Goal: Task Accomplishment & Management: Complete application form

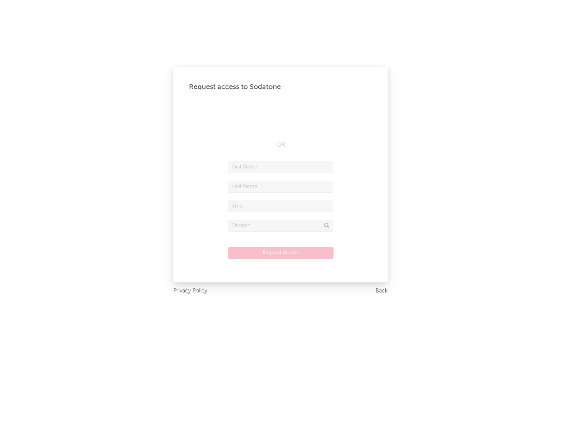
click at [280, 167] on input "text" at bounding box center [280, 167] width 105 height 12
type input "[PERSON_NAME]"
click at [280, 186] on input "text" at bounding box center [280, 187] width 105 height 12
type input "[PERSON_NAME]"
click at [280, 206] on input "text" at bounding box center [280, 206] width 105 height 12
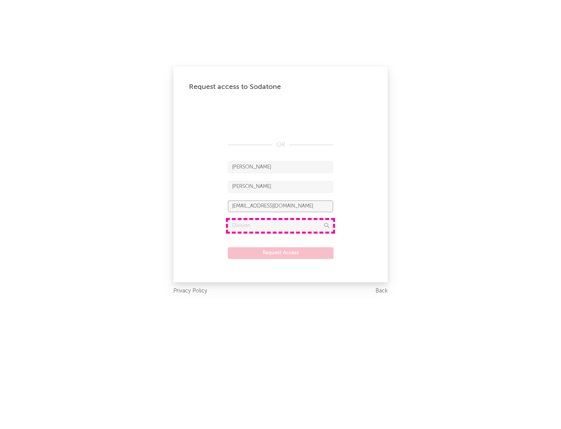
type input "[EMAIL_ADDRESS][DOMAIN_NAME]"
click at [280, 225] on input "text" at bounding box center [280, 226] width 105 height 12
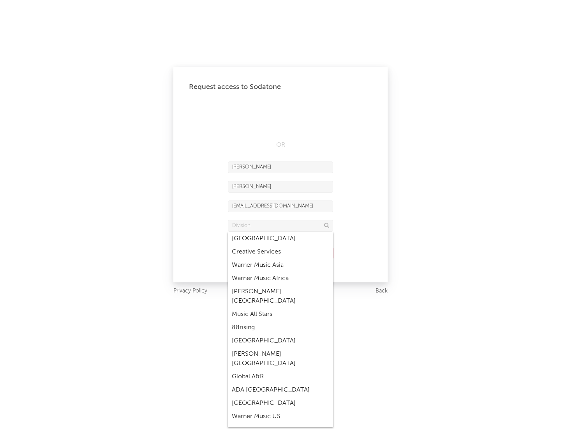
click at [280, 307] on div "Music All Stars" at bounding box center [280, 313] width 105 height 13
type input "Music All Stars"
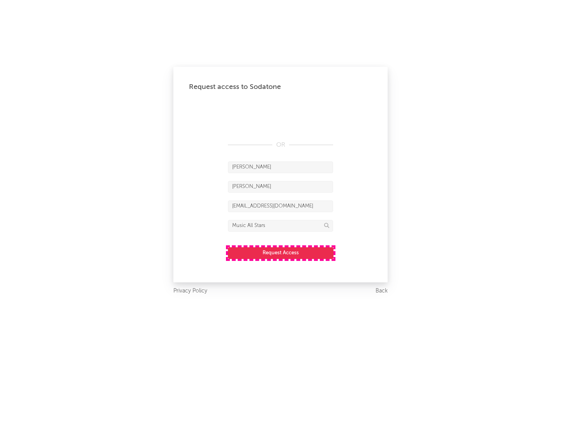
click at [280, 252] on button "Request Access" at bounding box center [281, 253] width 106 height 12
